Goal: Check status: Check status

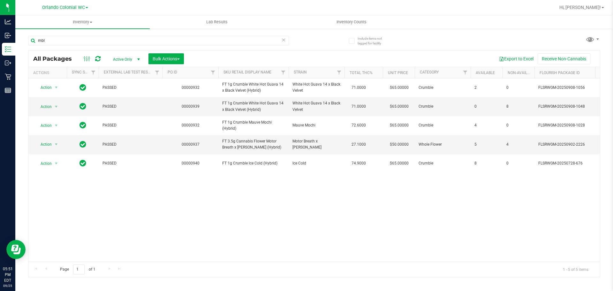
type input "mbl"
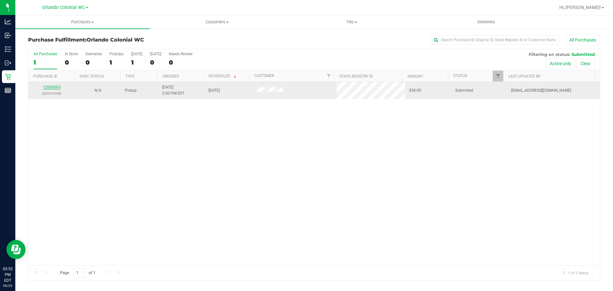
click at [56, 87] on link "12005603" at bounding box center [52, 87] width 18 height 4
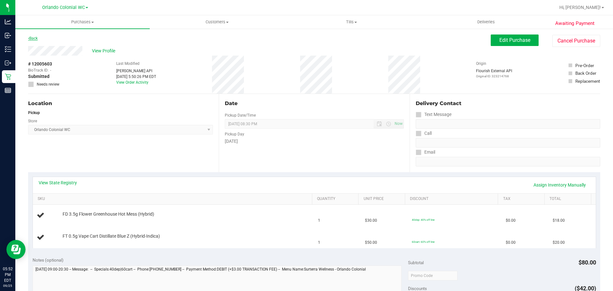
click at [33, 39] on link "Back" at bounding box center [33, 38] width 10 height 4
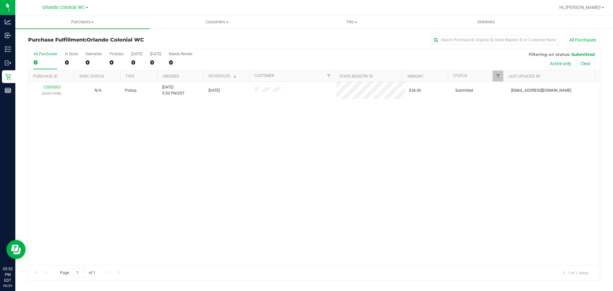
click at [198, 146] on div "12005603 (323214768) N/A Pickup [DATE] 5:50 PM EDT 9/25/2025 $38.00 Submitted […" at bounding box center [314, 173] width 572 height 183
